Goal: Task Accomplishment & Management: Use online tool/utility

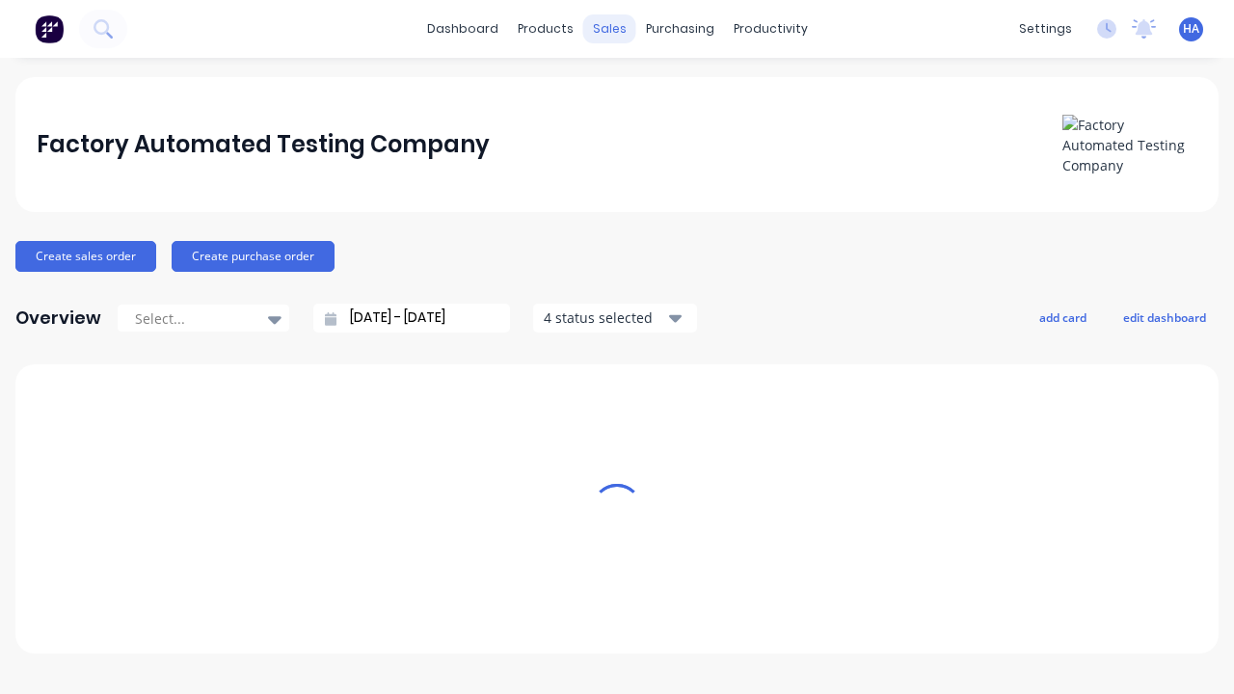
click at [609, 29] on div "sales" at bounding box center [609, 28] width 53 height 29
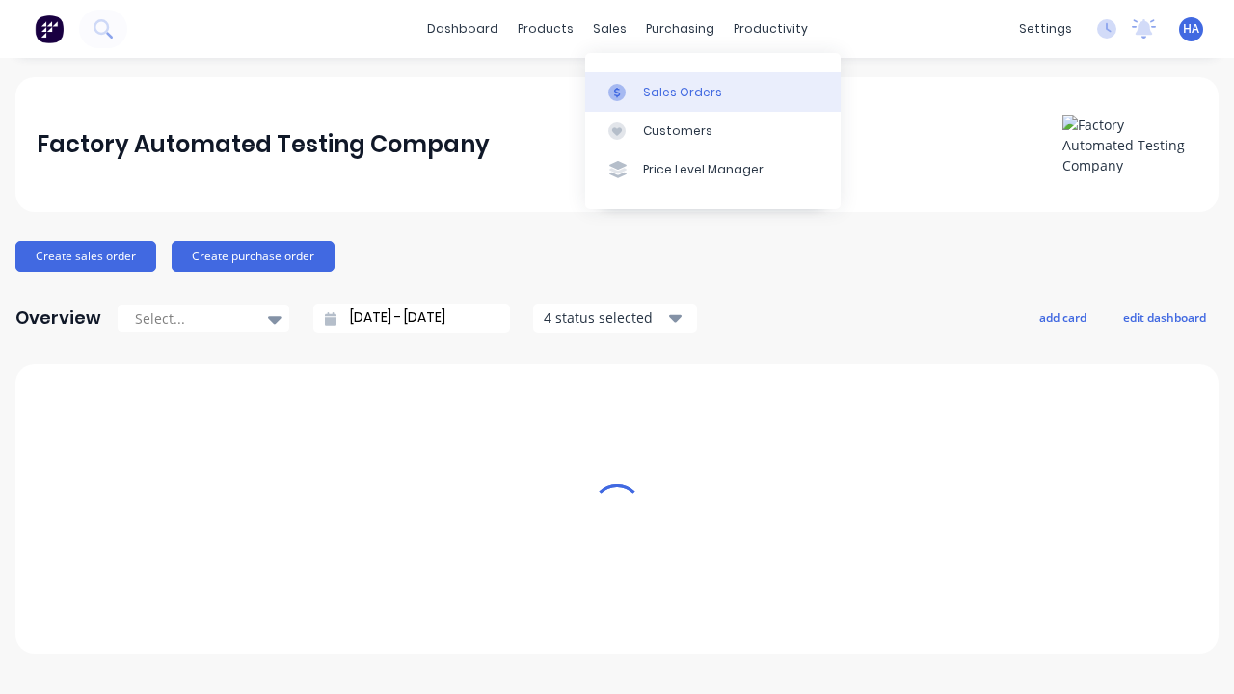
click at [712, 92] on div "Sales Orders" at bounding box center [682, 92] width 79 height 17
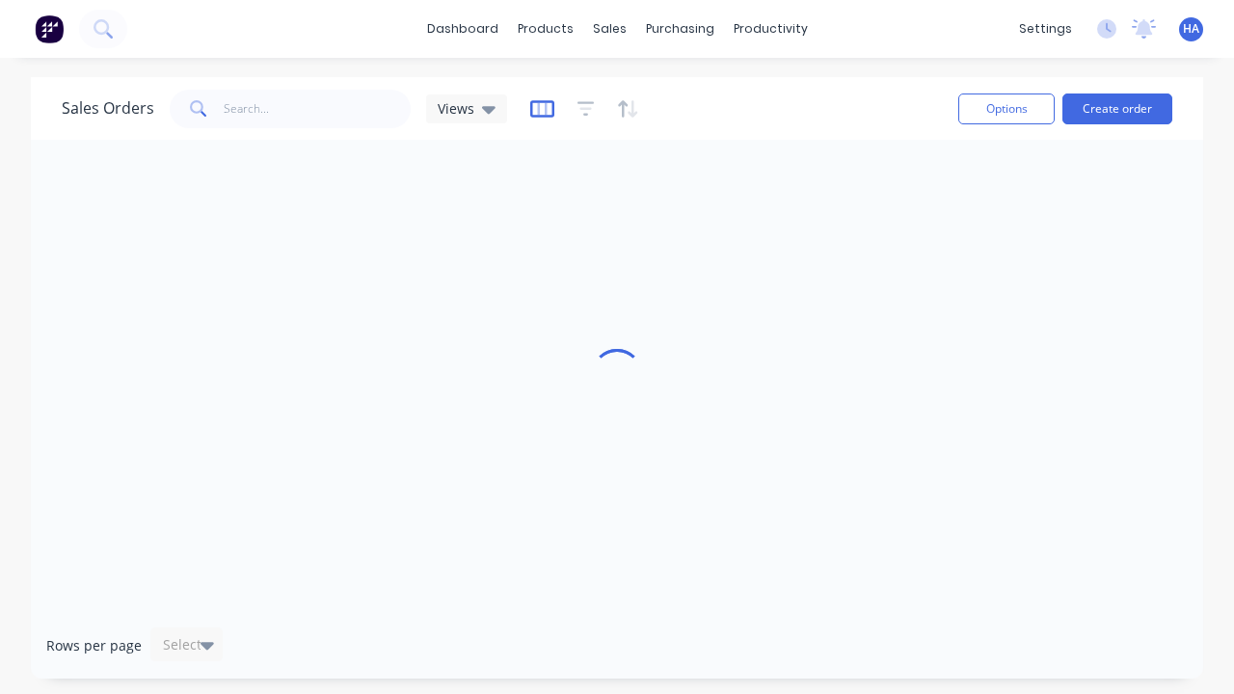
click at [539, 108] on icon "button" at bounding box center [542, 108] width 24 height 19
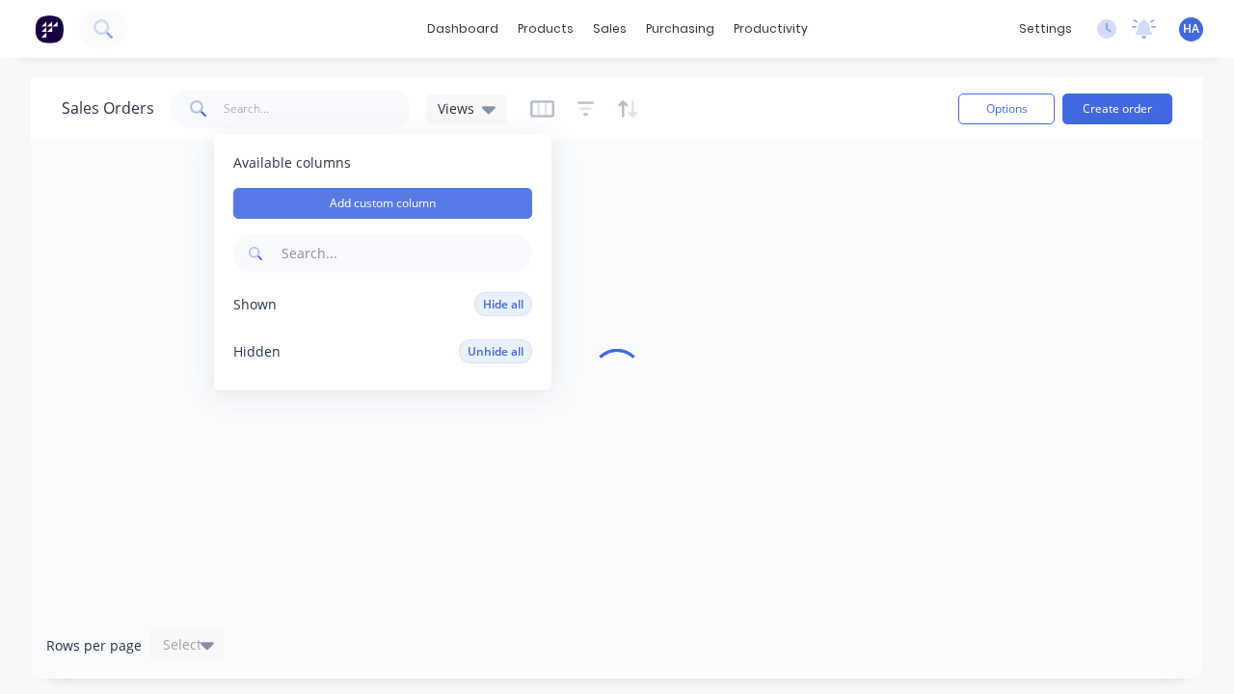
click at [383, 203] on button "Add custom column" at bounding box center [382, 203] width 299 height 31
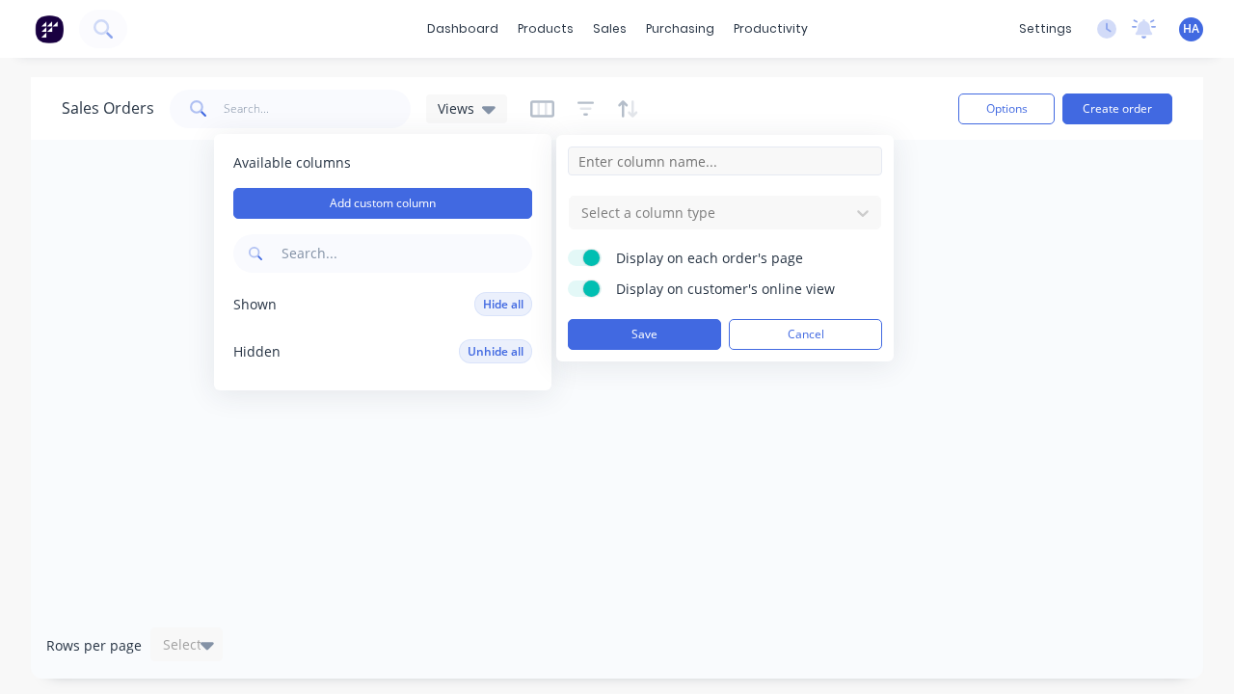
click at [725, 161] on input at bounding box center [725, 161] width 314 height 29
type input "New Custom Checkbox Column"
click at [710, 212] on div at bounding box center [709, 213] width 260 height 24
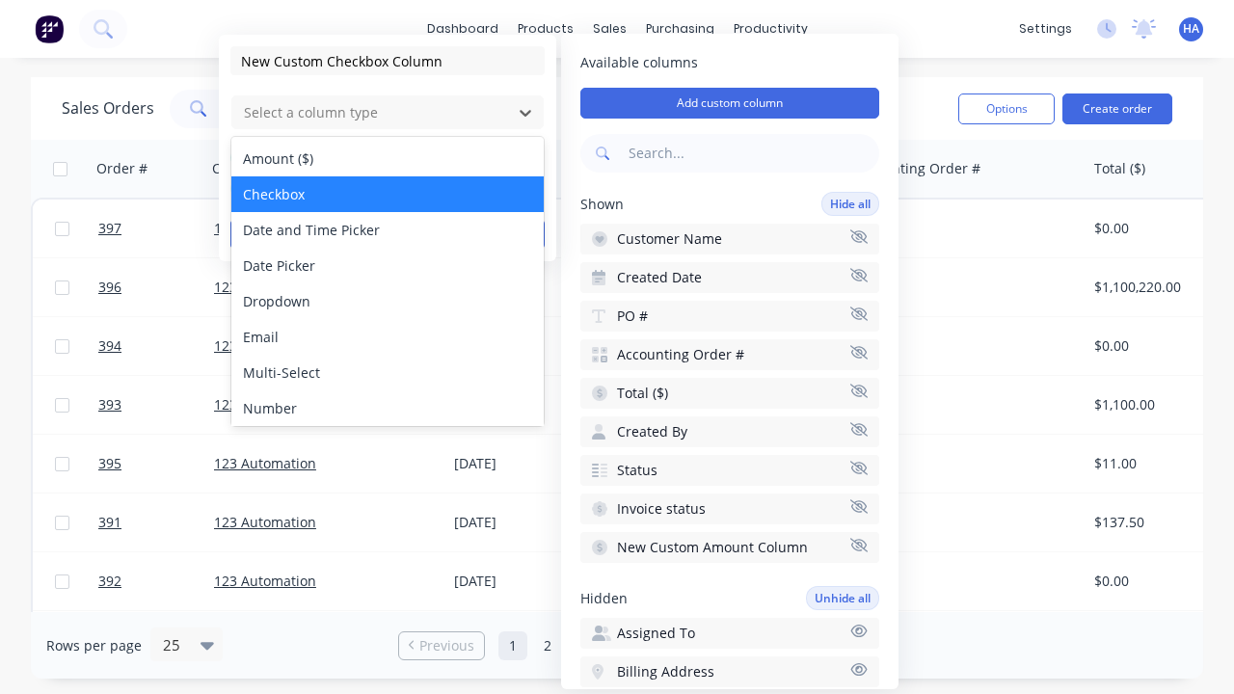
click at [388, 194] on div "Checkbox" at bounding box center [387, 194] width 312 height 36
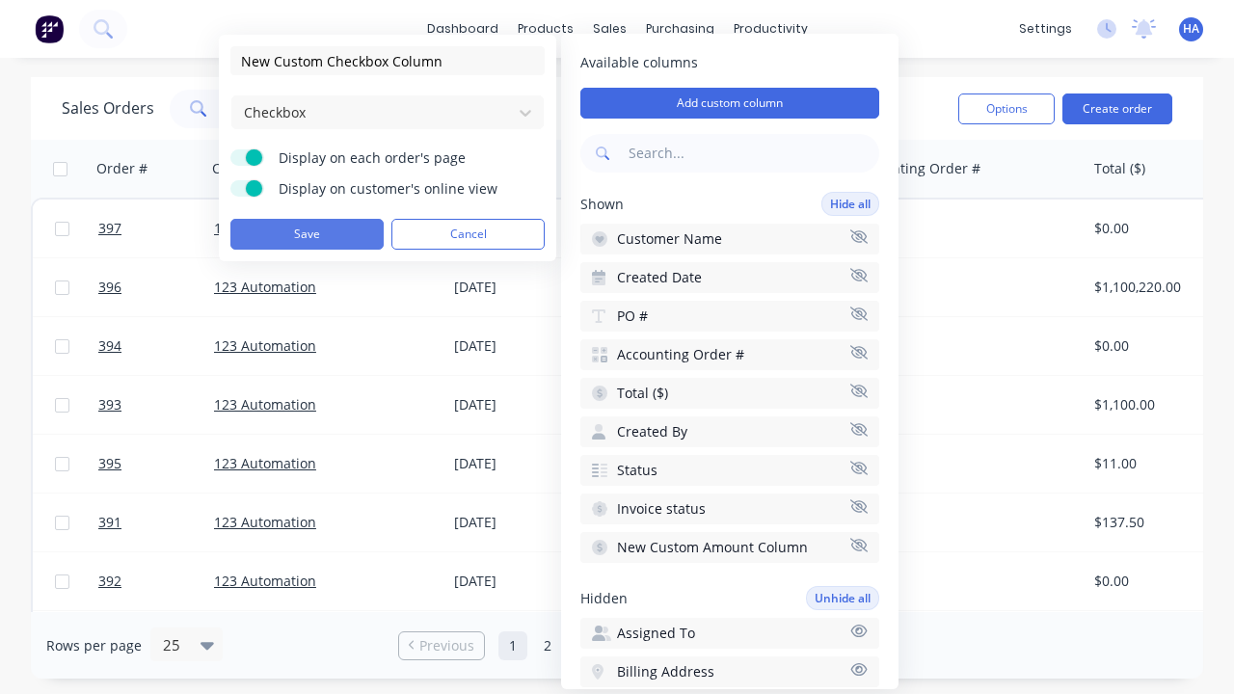
click at [307, 234] on button "Save" at bounding box center [306, 234] width 153 height 31
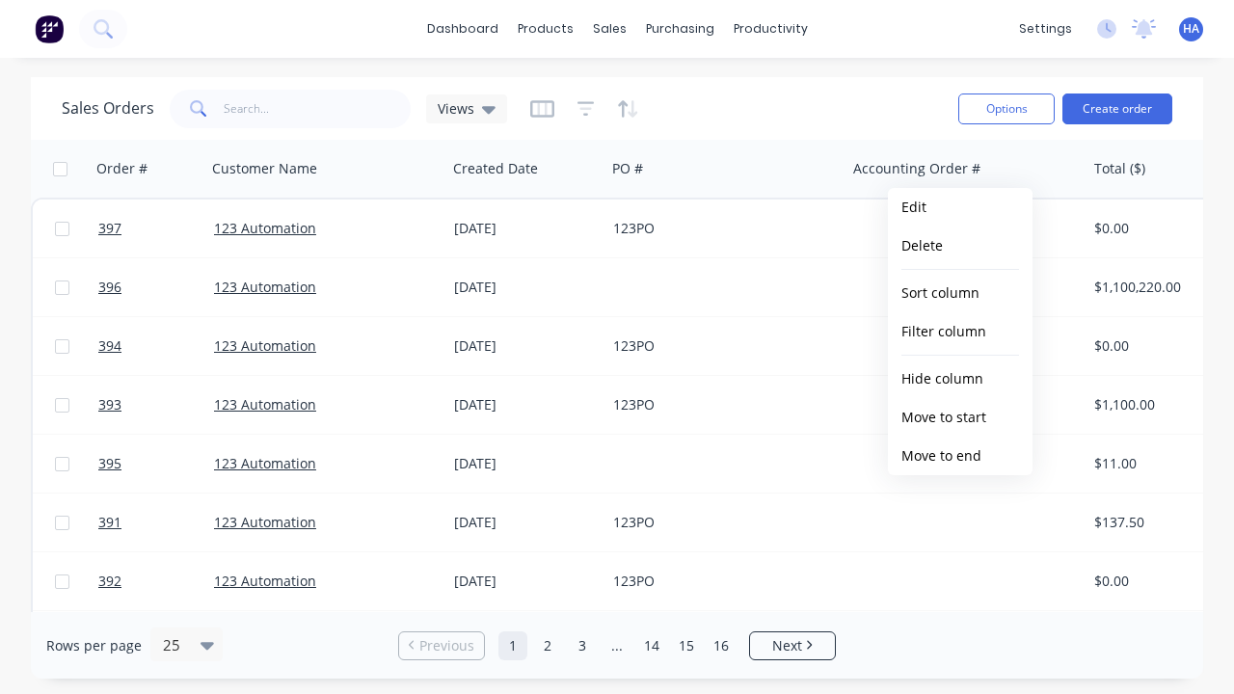
scroll to position [0, 1251]
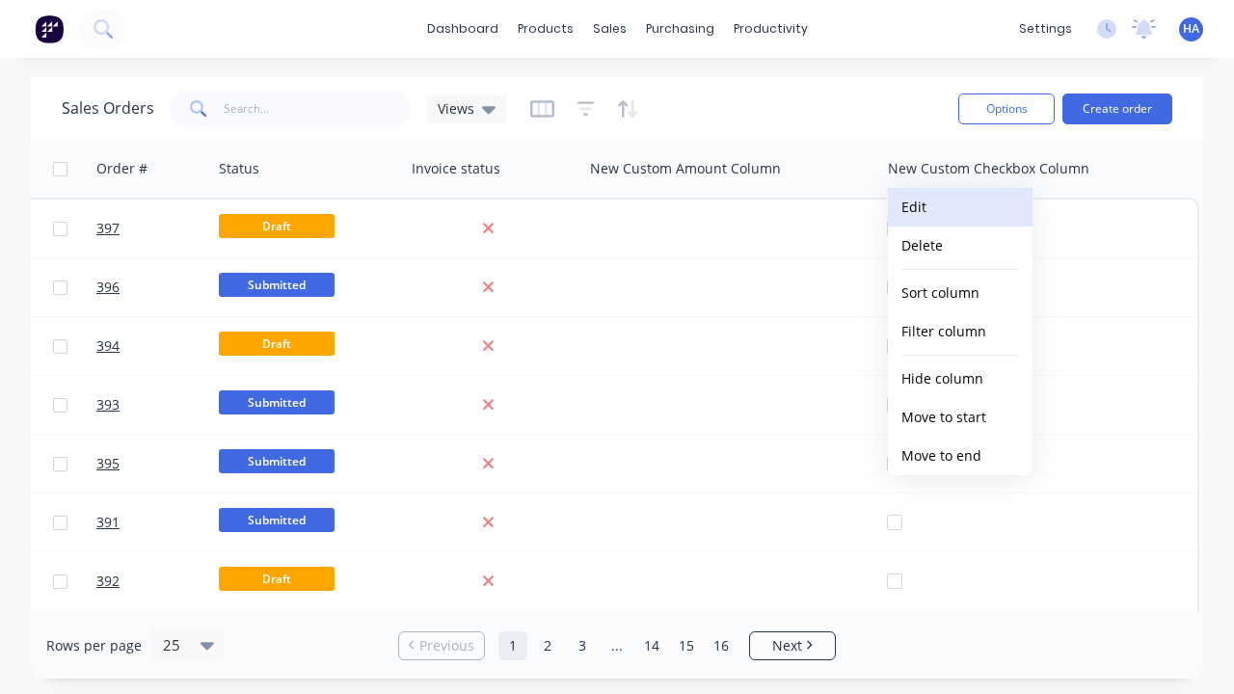
click at [960, 207] on button "Edit" at bounding box center [960, 207] width 145 height 39
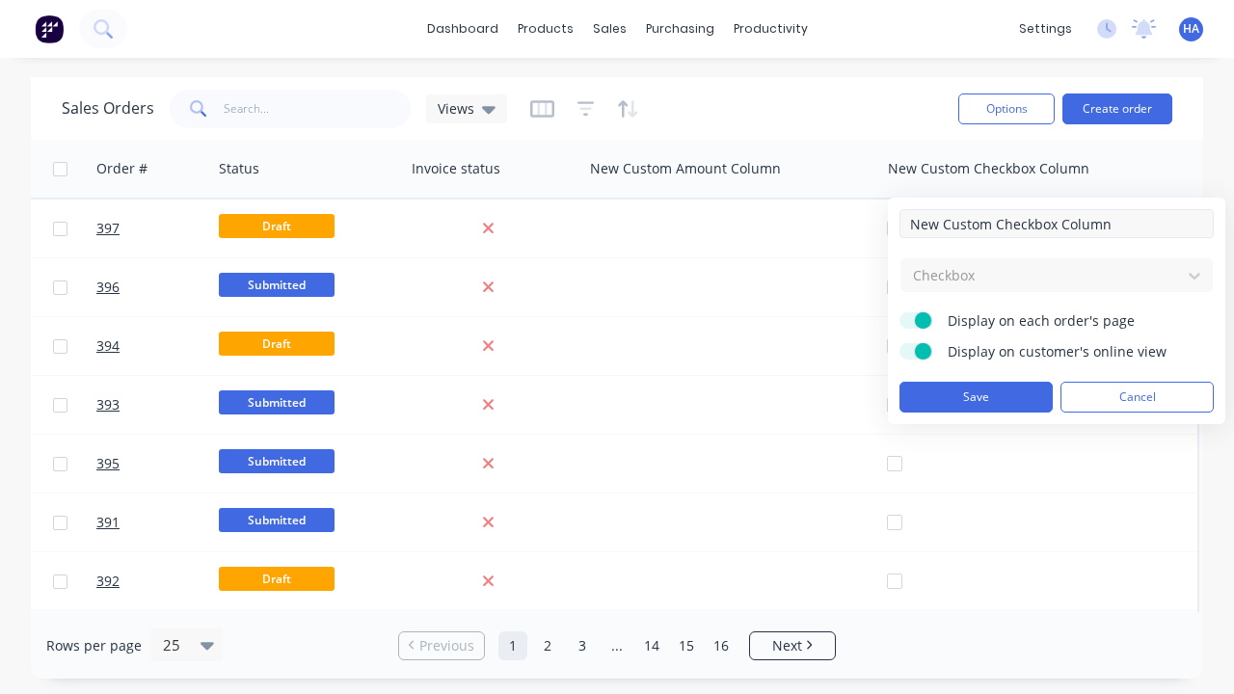
click at [1057, 224] on input "New Custom Checkbox Column" at bounding box center [1057, 223] width 314 height 29
type input "New Custom Checkbox Column - Updated"
click at [976, 397] on button "Save" at bounding box center [976, 397] width 153 height 31
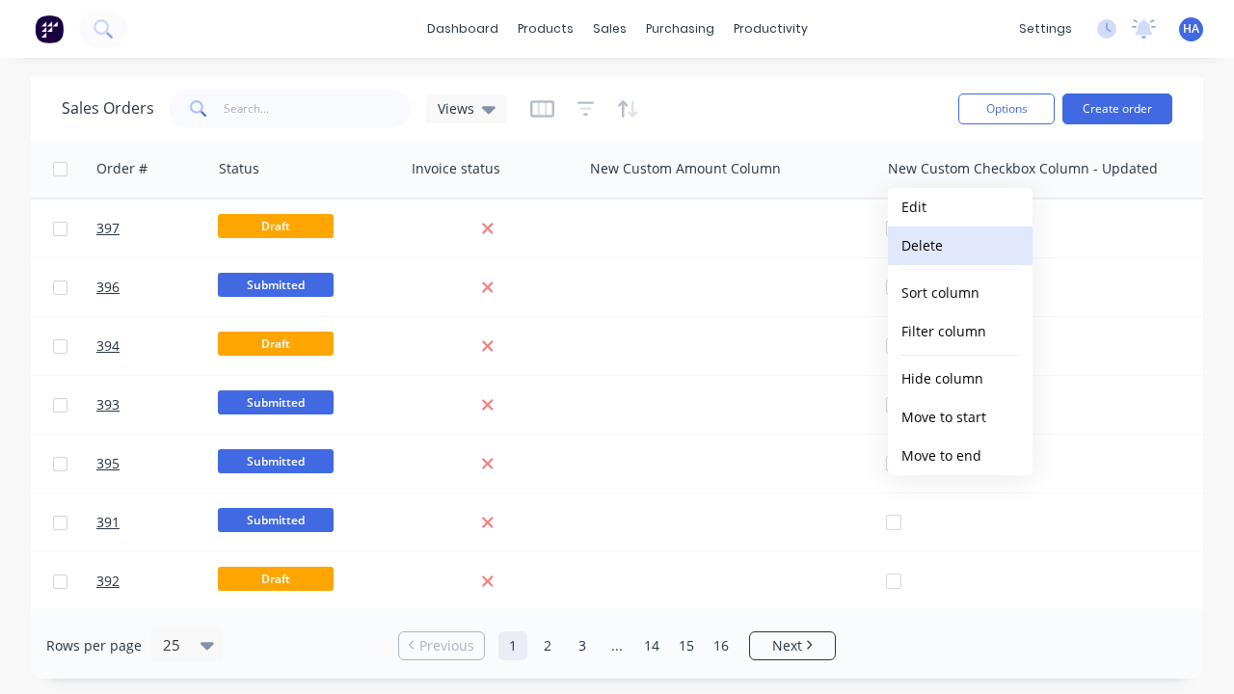
click at [960, 246] on button "Delete" at bounding box center [960, 246] width 145 height 39
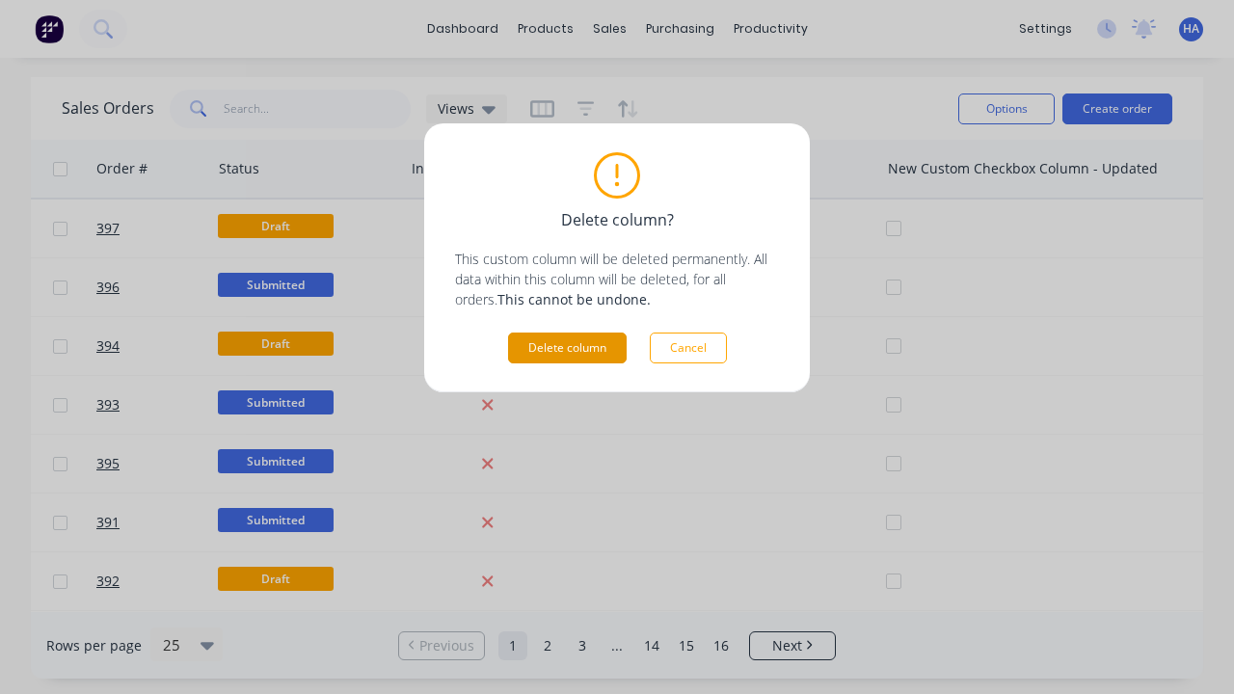
click at [567, 348] on button "Delete column" at bounding box center [567, 348] width 119 height 31
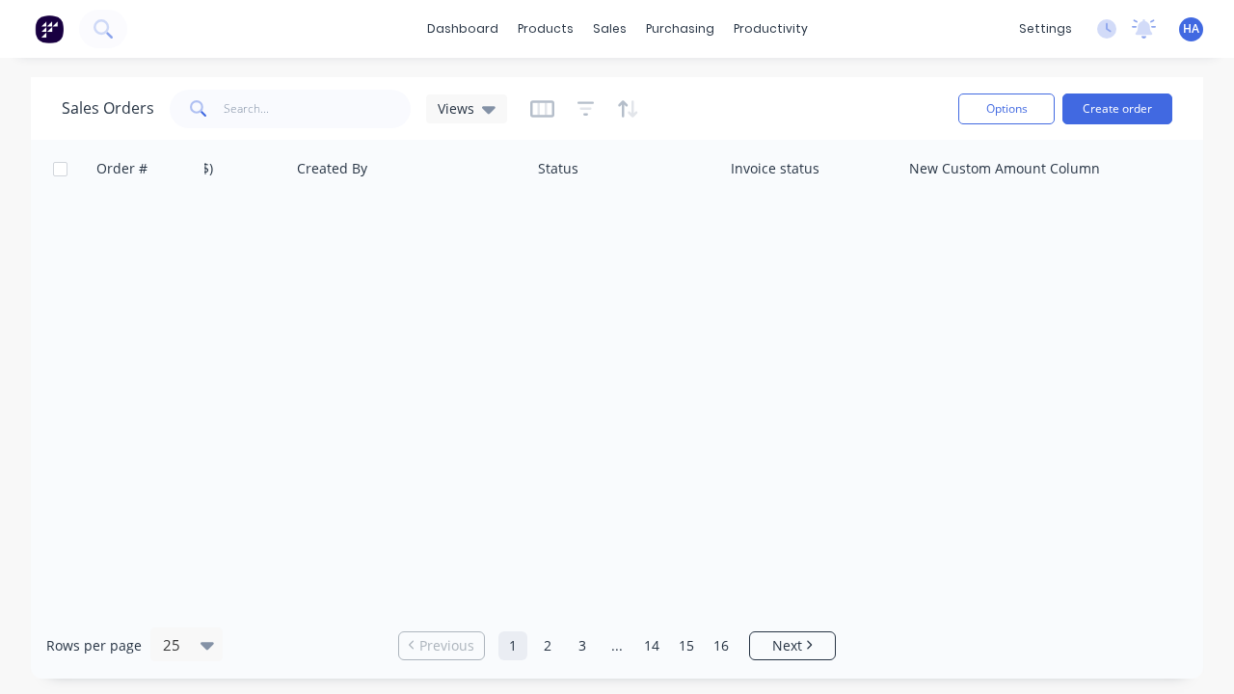
scroll to position [0, 932]
